Goal: Task Accomplishment & Management: Use online tool/utility

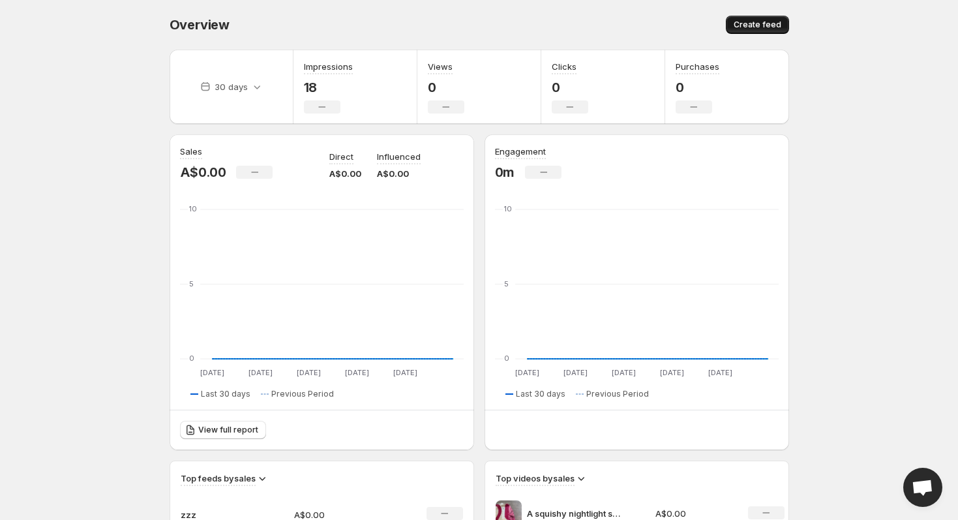
click at [757, 23] on span "Create feed" at bounding box center [758, 25] width 48 height 10
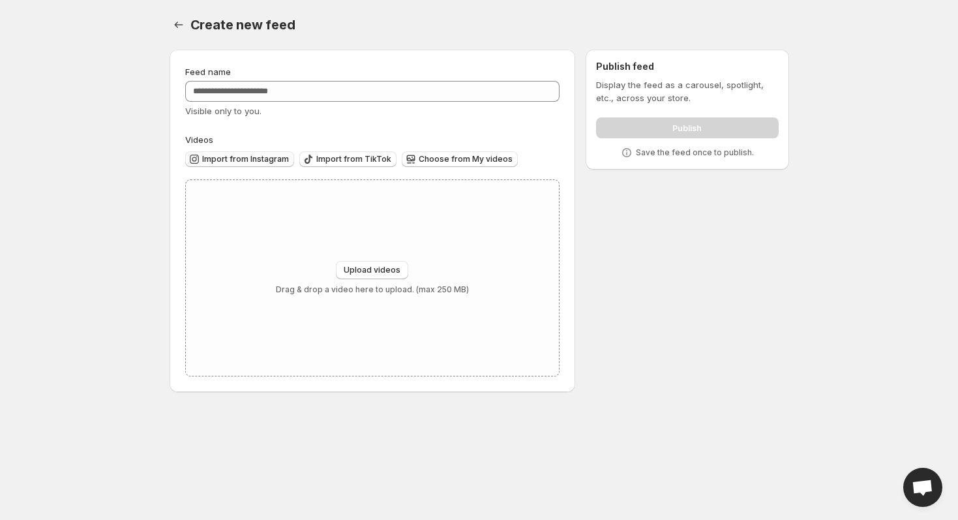
click at [245, 155] on span "Import from Instagram" at bounding box center [245, 159] width 87 height 10
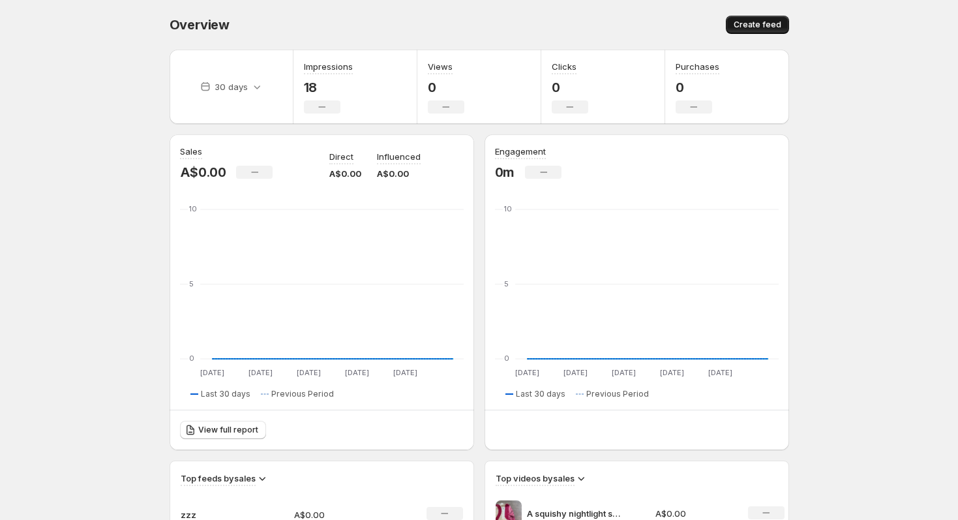
click at [746, 23] on span "Create feed" at bounding box center [758, 25] width 48 height 10
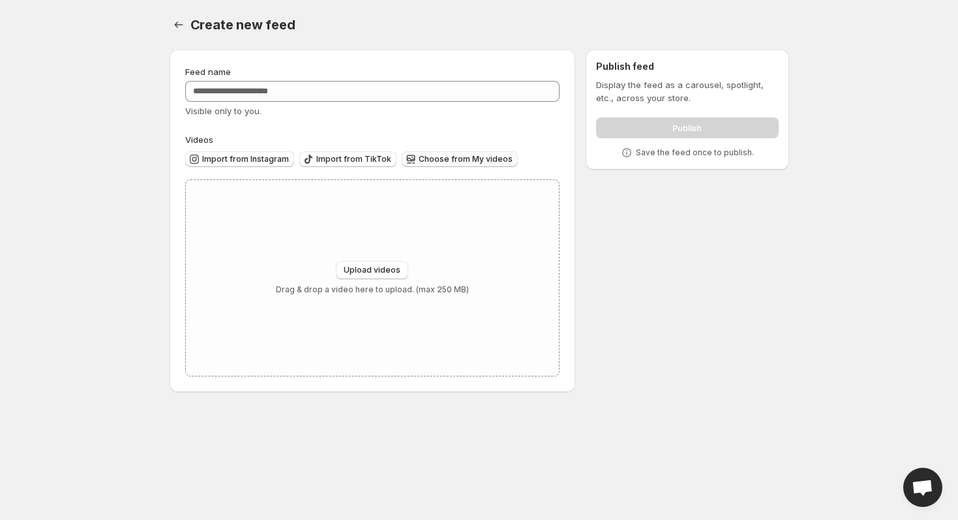
click at [422, 163] on span "Choose from My videos" at bounding box center [466, 159] width 94 height 10
click at [386, 263] on button "Upload videos" at bounding box center [372, 270] width 72 height 18
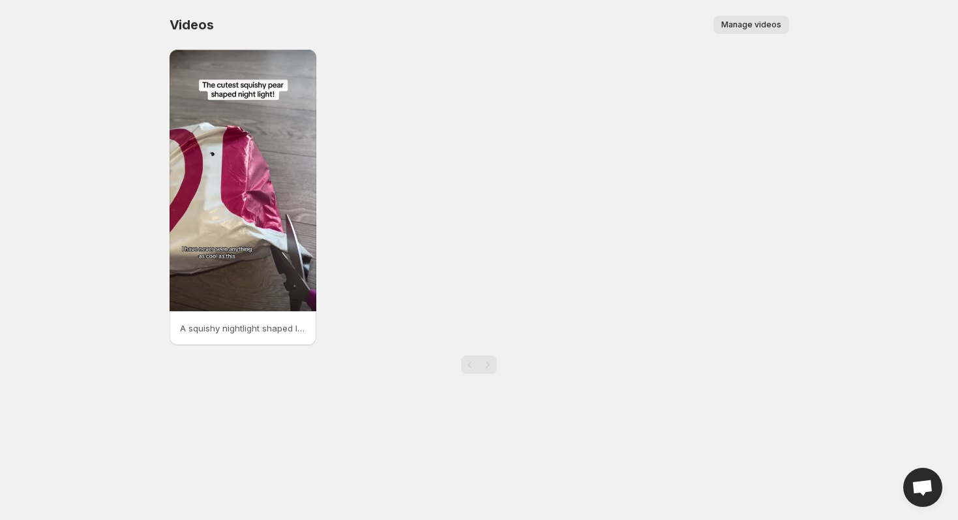
click at [230, 35] on div "Videos. This page is ready Videos Manage videos More actions Manage videos" at bounding box center [479, 25] width 619 height 50
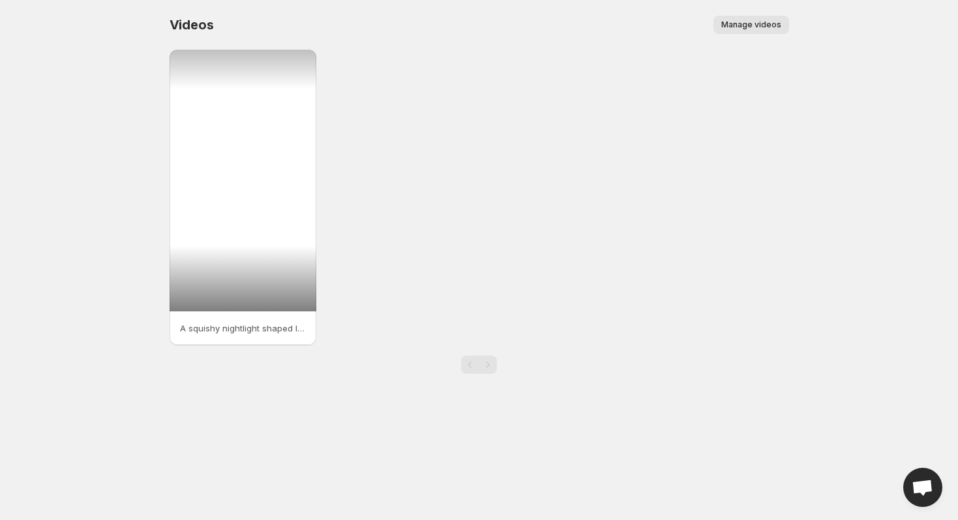
click at [230, 102] on div at bounding box center [243, 180] width 147 height 261
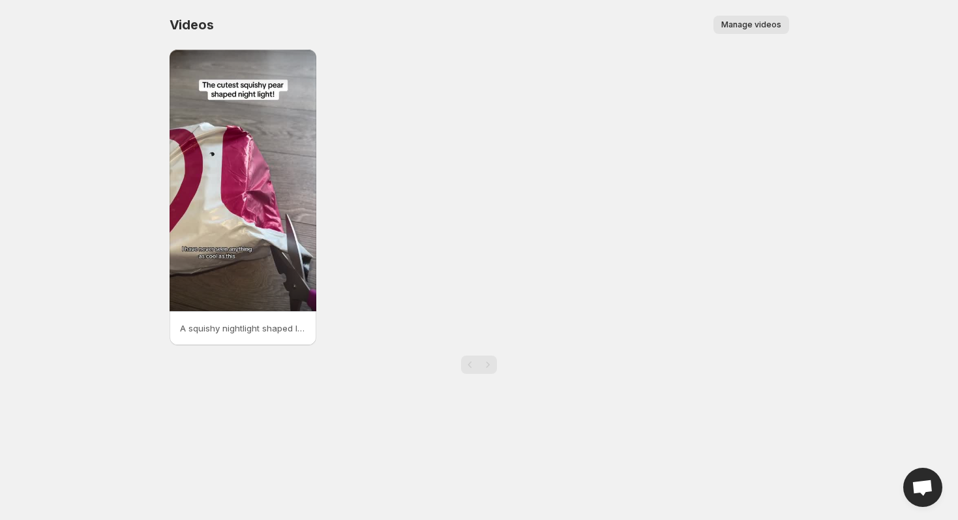
click at [766, 23] on span "Manage videos" at bounding box center [751, 25] width 60 height 10
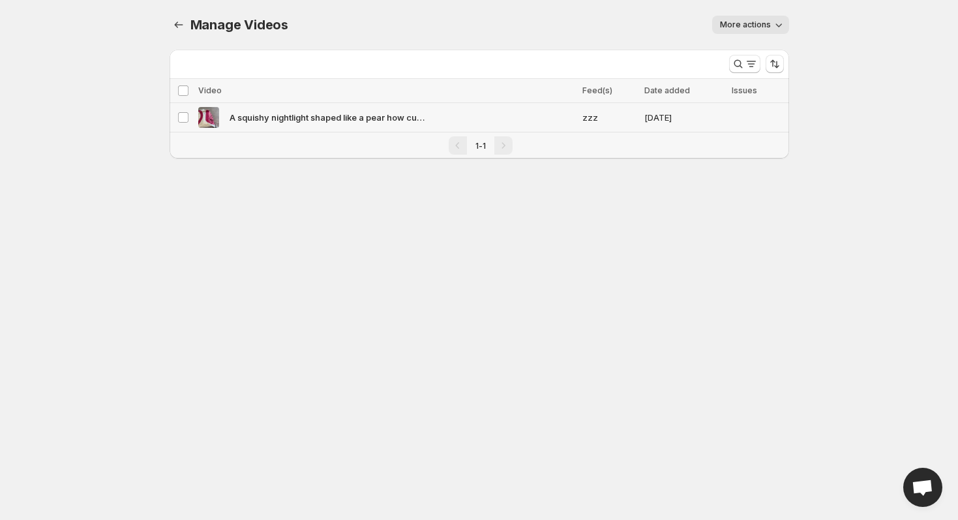
click at [213, 121] on img at bounding box center [208, 117] width 21 height 21
click at [761, 95] on span "Delete" at bounding box center [765, 90] width 26 height 10
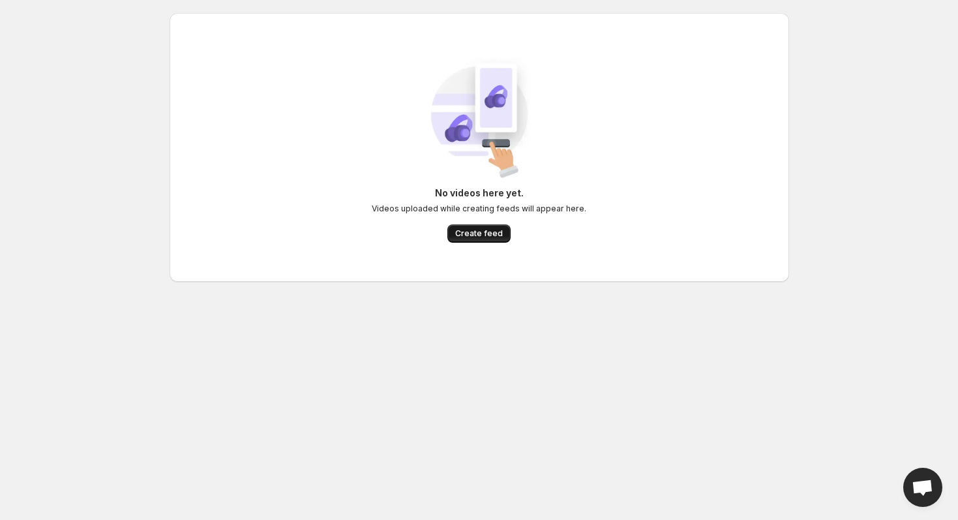
click at [477, 241] on button "Create feed" at bounding box center [478, 233] width 63 height 18
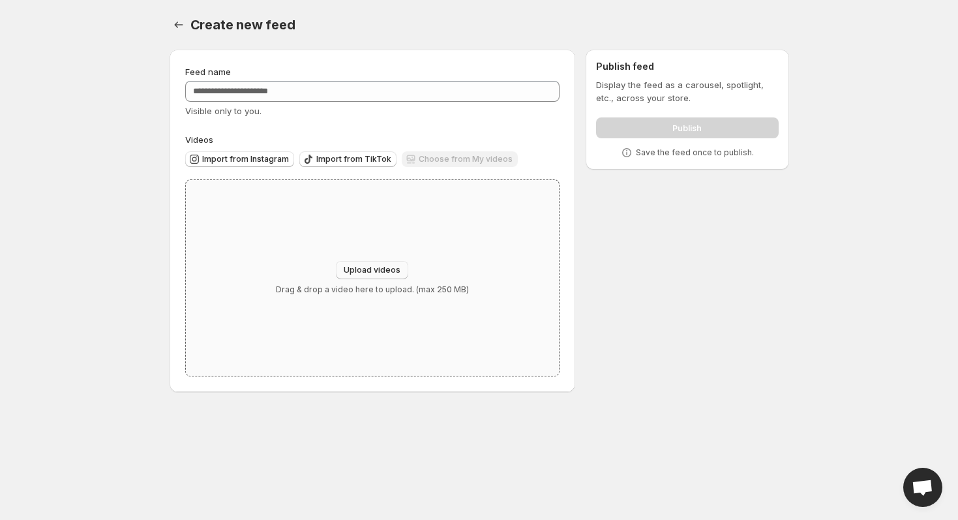
click at [385, 267] on span "Upload videos" at bounding box center [372, 270] width 57 height 10
click at [381, 270] on span "Upload videos" at bounding box center [372, 270] width 57 height 10
type input "**********"
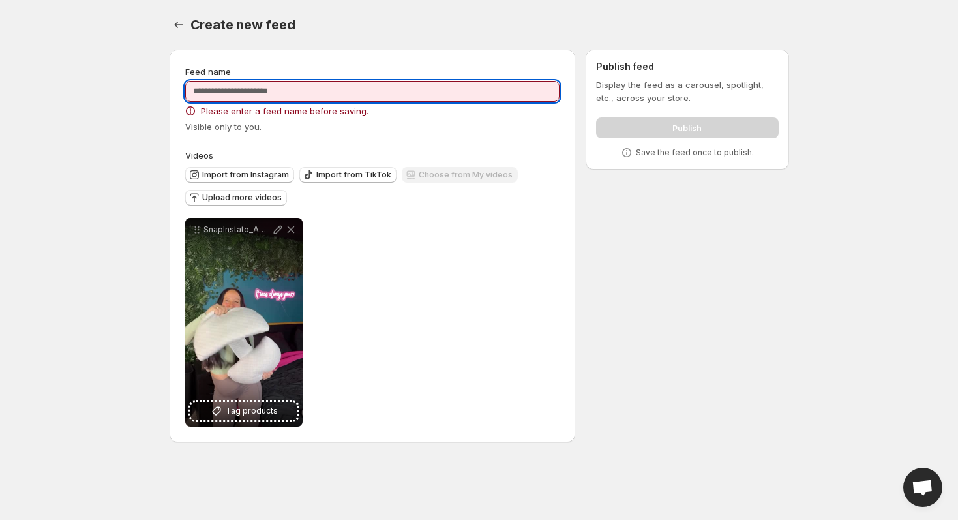
click at [327, 86] on input "Feed name" at bounding box center [372, 91] width 375 height 21
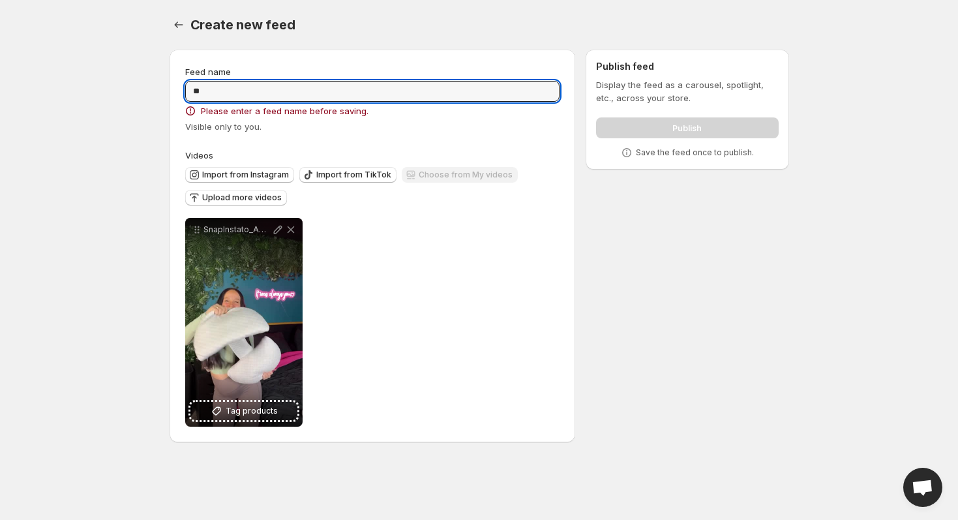
type input "*"
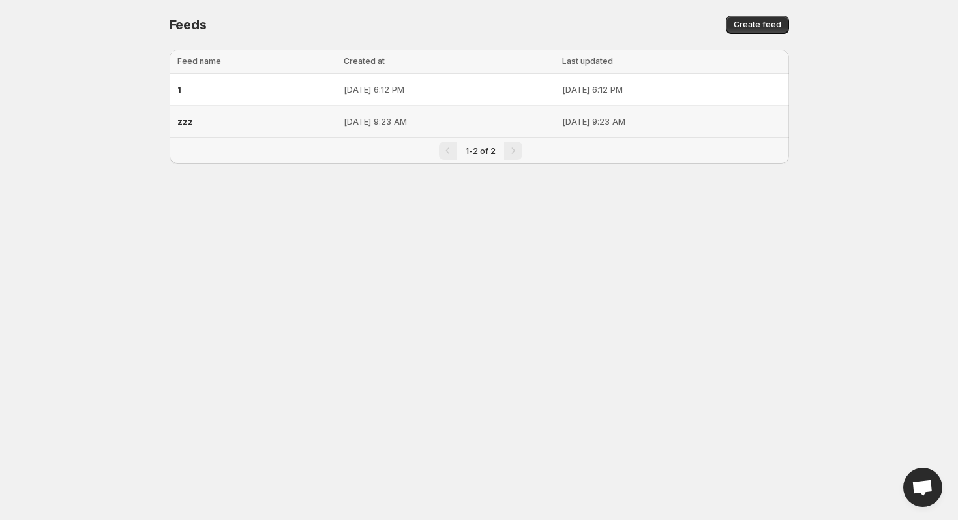
click at [198, 126] on div "zzz" at bounding box center [256, 121] width 158 height 23
